Goal: Task Accomplishment & Management: Complete application form

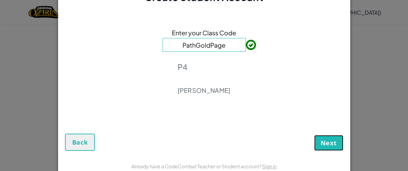
click at [326, 144] on span "Next" at bounding box center [328, 143] width 16 height 8
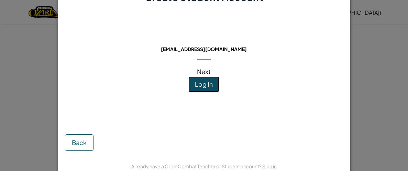
click at [206, 92] on button "Log In" at bounding box center [203, 85] width 31 height 16
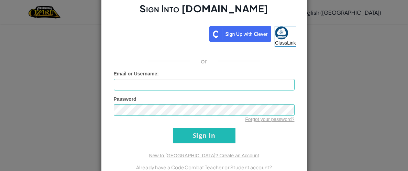
click at [337, 32] on div "Sign Into [DOMAIN_NAME] ClassLink or Unknown Error Email or Username : Password…" at bounding box center [204, 85] width 408 height 171
